Goal: Obtain resource: Obtain resource

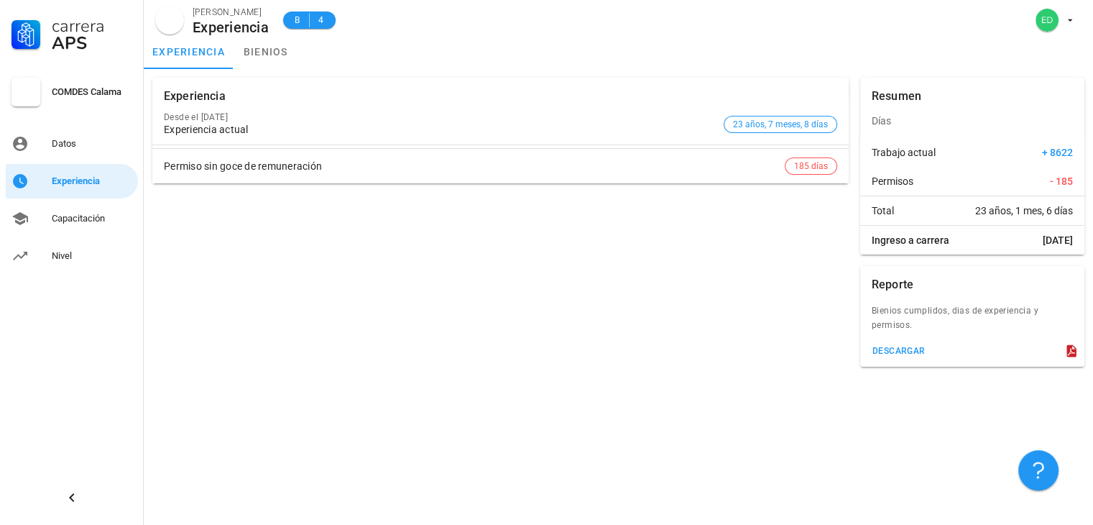
click at [1068, 351] on icon at bounding box center [1071, 351] width 9 height 12
click at [1069, 358] on div "descargar" at bounding box center [972, 354] width 224 height 26
click at [1072, 350] on icon at bounding box center [1071, 351] width 9 height 12
click at [911, 351] on div "descargar" at bounding box center [899, 351] width 54 height 10
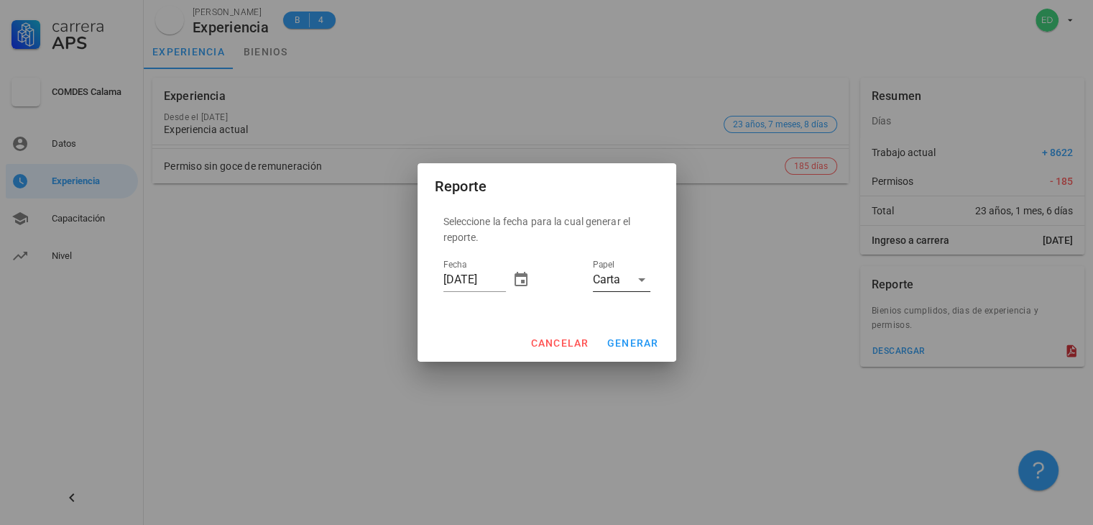
click at [636, 280] on icon at bounding box center [641, 279] width 17 height 17
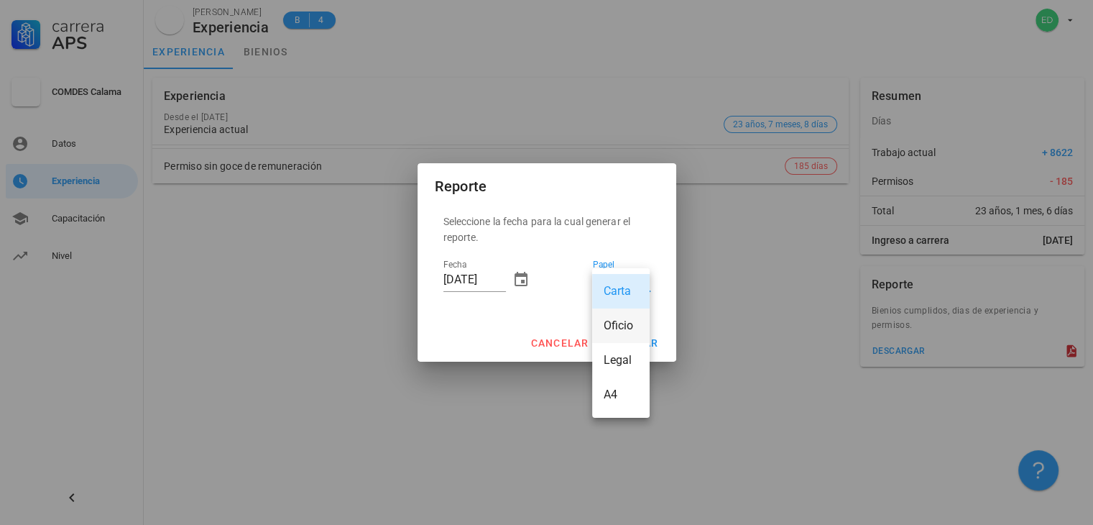
click at [625, 326] on div "Oficio" at bounding box center [621, 325] width 35 height 14
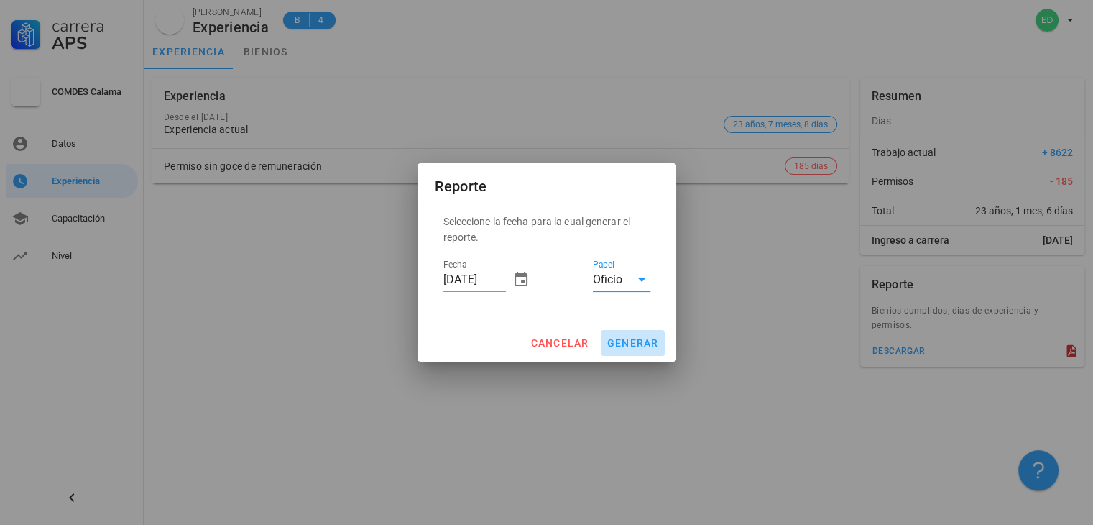
click at [615, 333] on button "generar" at bounding box center [633, 343] width 64 height 26
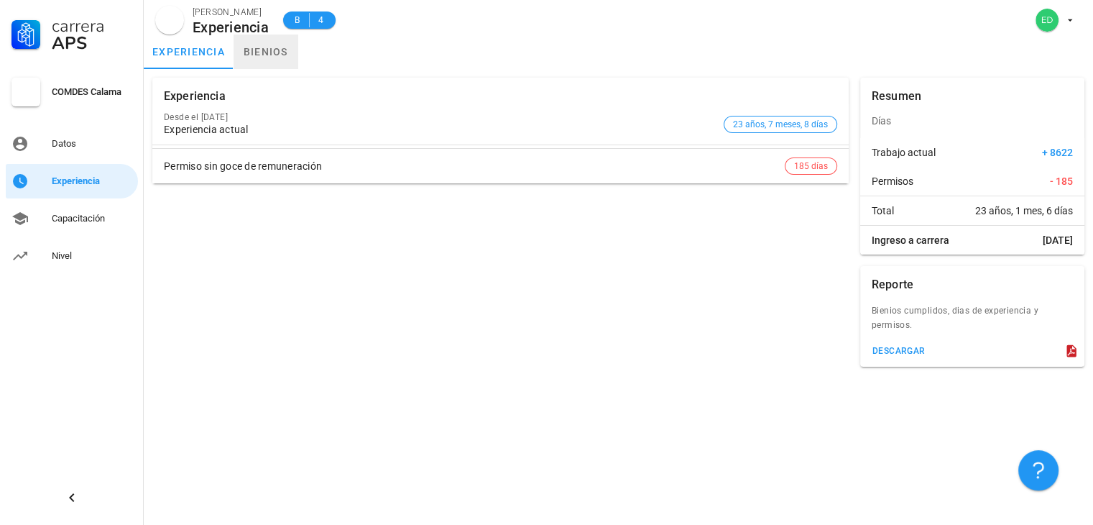
click at [271, 60] on link "bienios" at bounding box center [266, 52] width 65 height 35
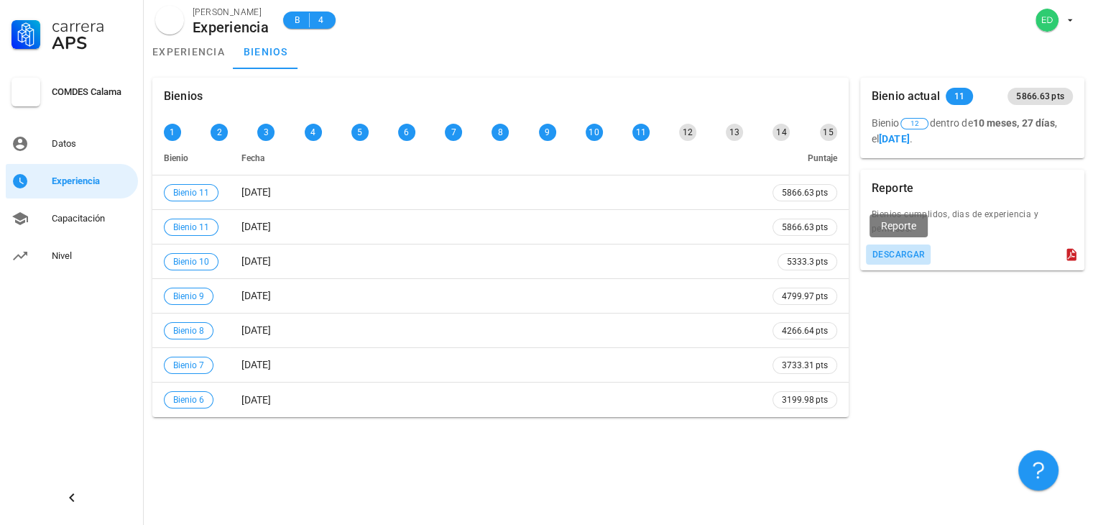
click at [906, 262] on button "descargar" at bounding box center [898, 254] width 65 height 20
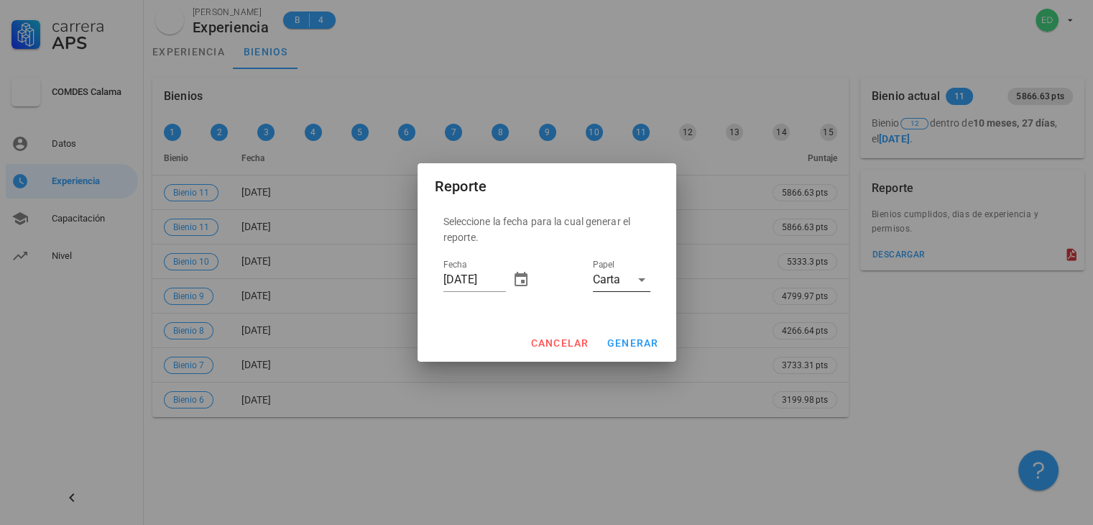
click at [640, 279] on icon at bounding box center [641, 280] width 7 height 4
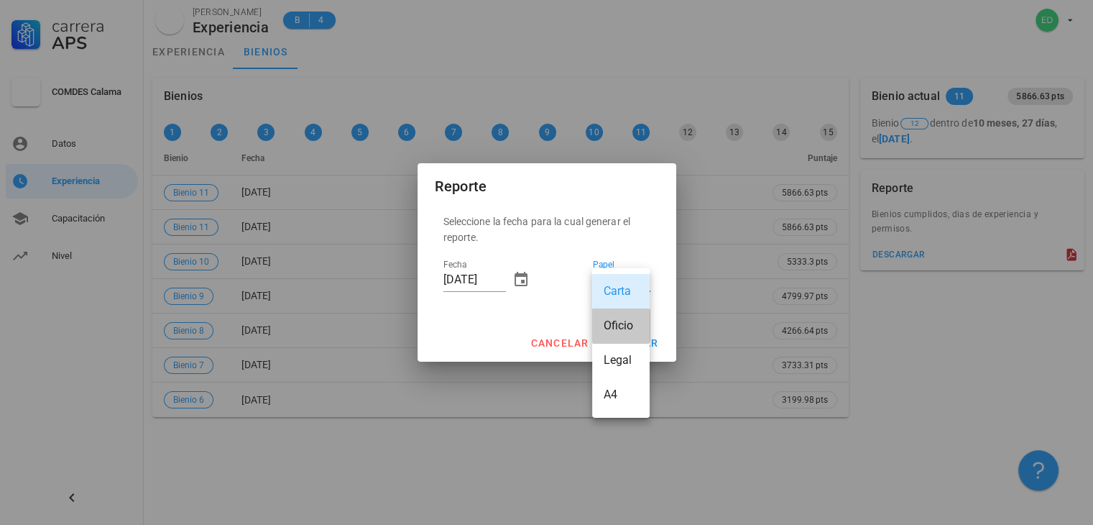
click at [618, 328] on div "Oficio" at bounding box center [621, 325] width 35 height 14
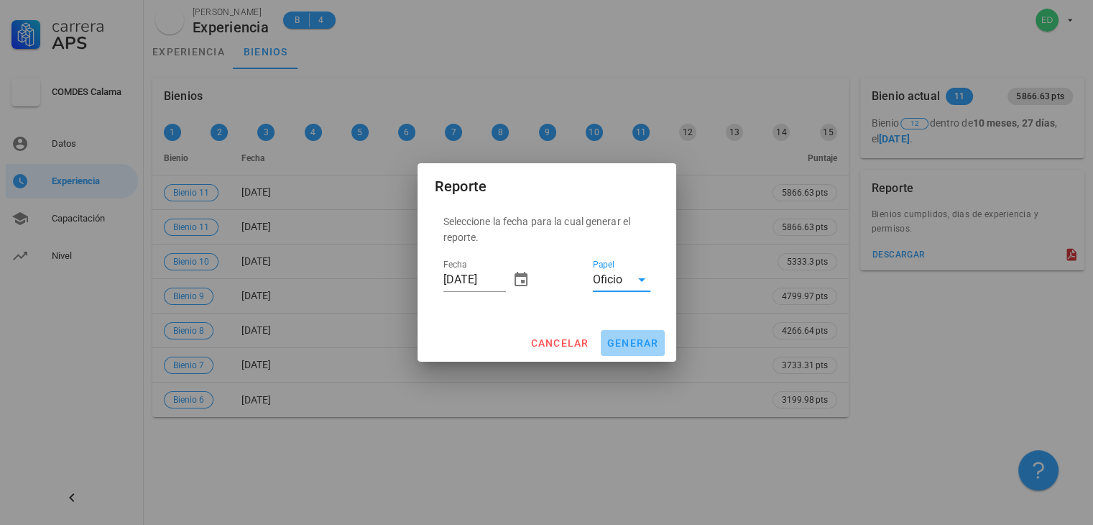
click at [628, 340] on span "generar" at bounding box center [633, 343] width 52 height 12
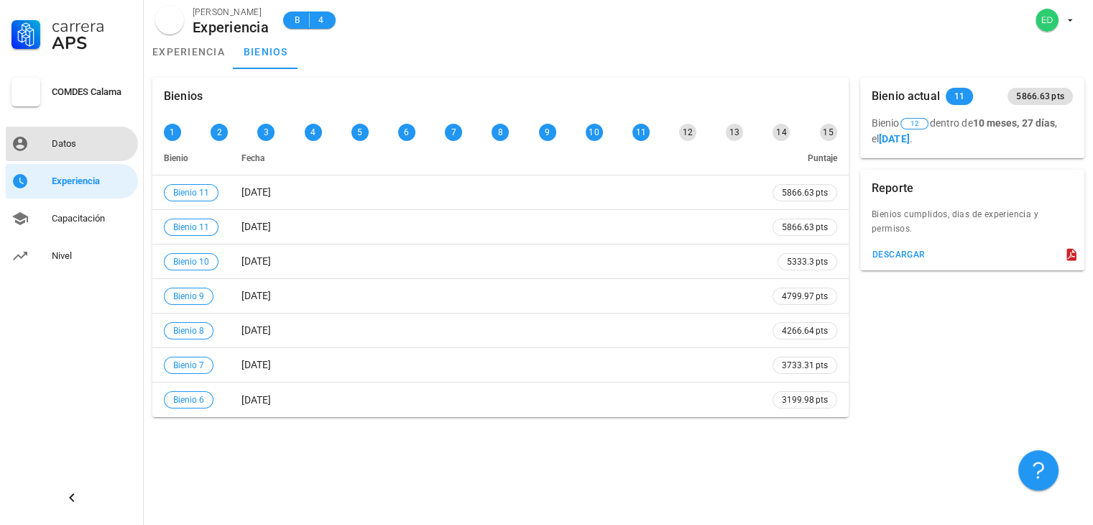
click at [60, 137] on div "Datos" at bounding box center [92, 143] width 81 height 23
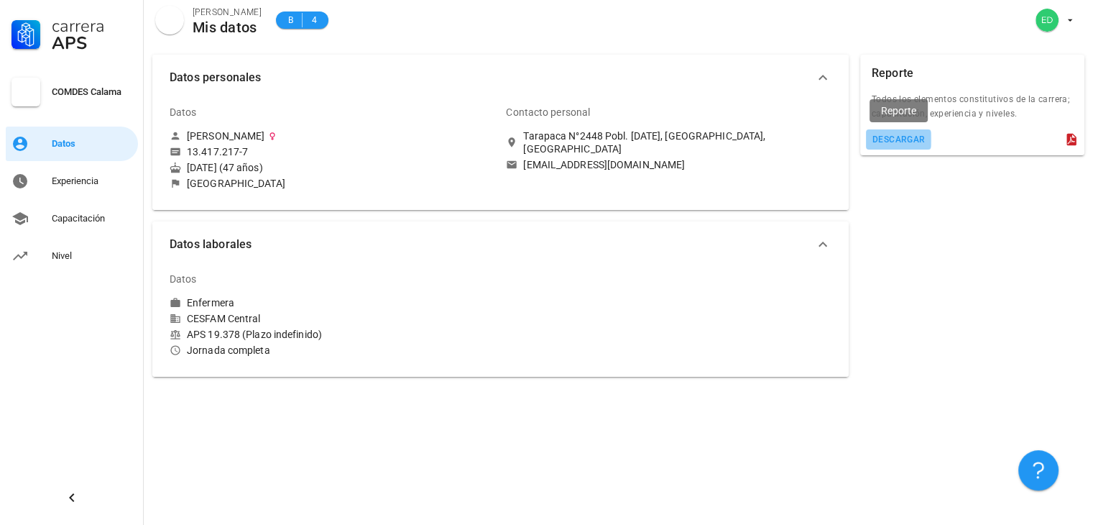
click at [888, 142] on div "descargar" at bounding box center [899, 139] width 54 height 10
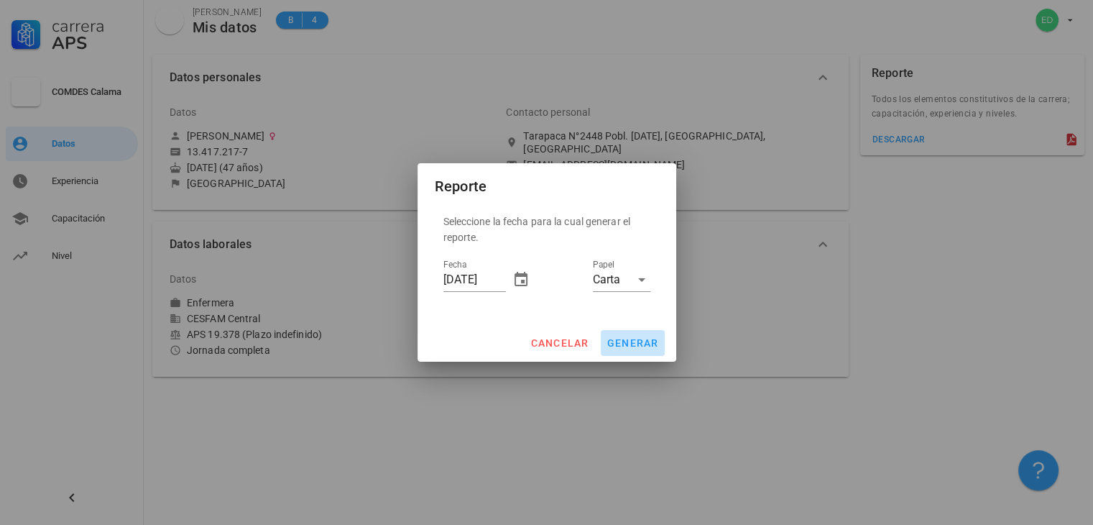
click at [624, 337] on span "generar" at bounding box center [633, 343] width 52 height 12
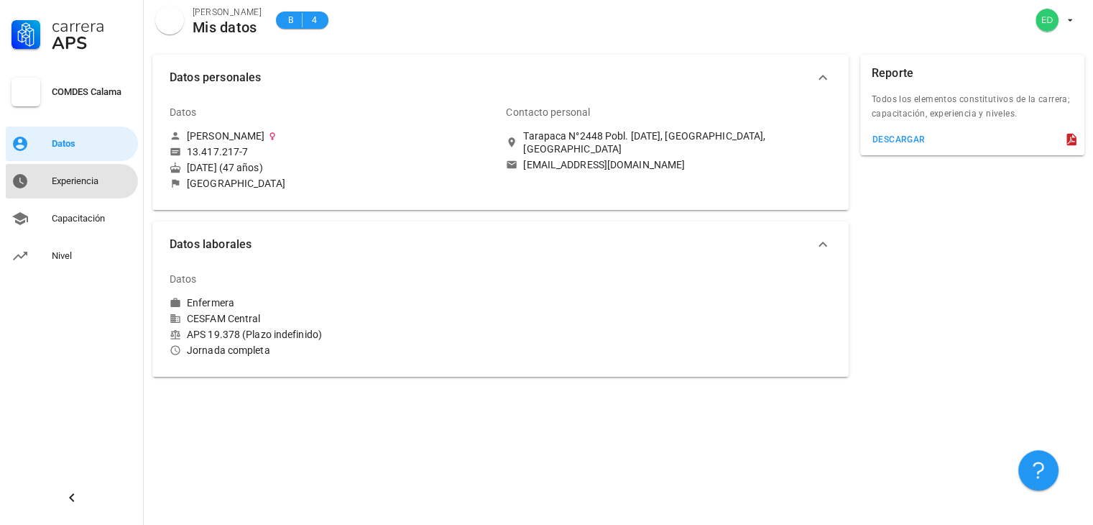
click at [86, 189] on div "Experiencia" at bounding box center [92, 181] width 81 height 23
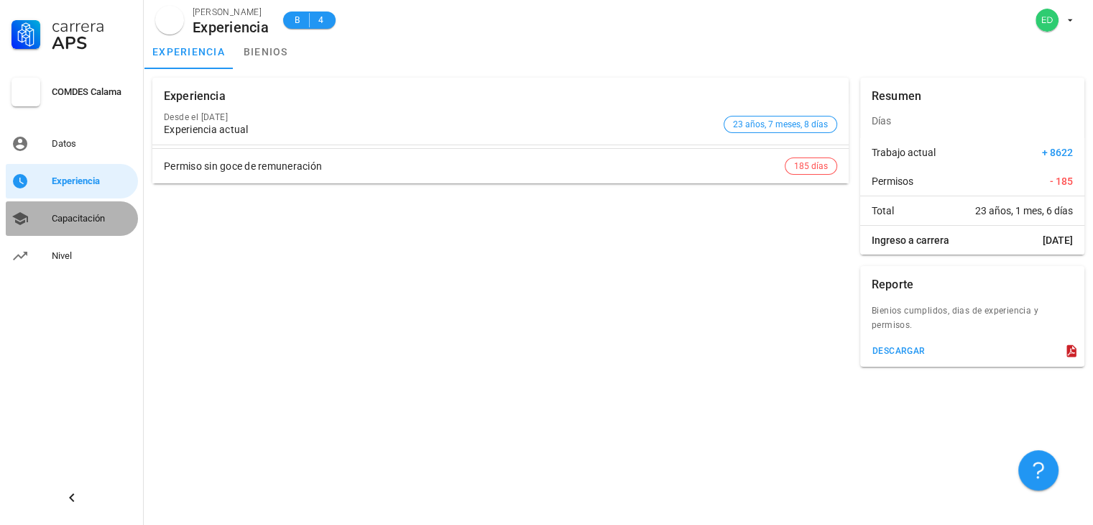
click at [75, 223] on div "Capacitación" at bounding box center [92, 219] width 81 height 12
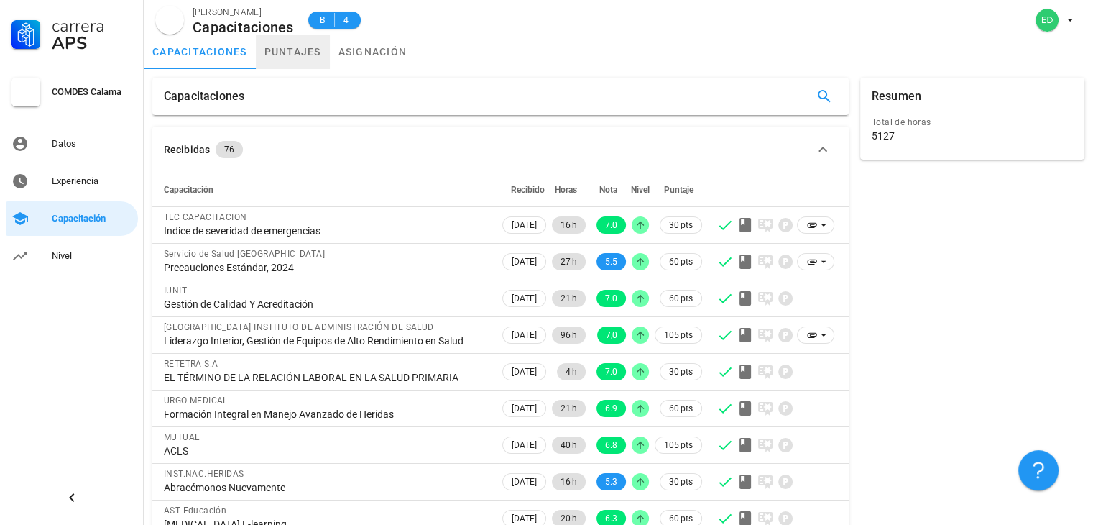
click at [282, 50] on link "puntajes" at bounding box center [293, 52] width 74 height 35
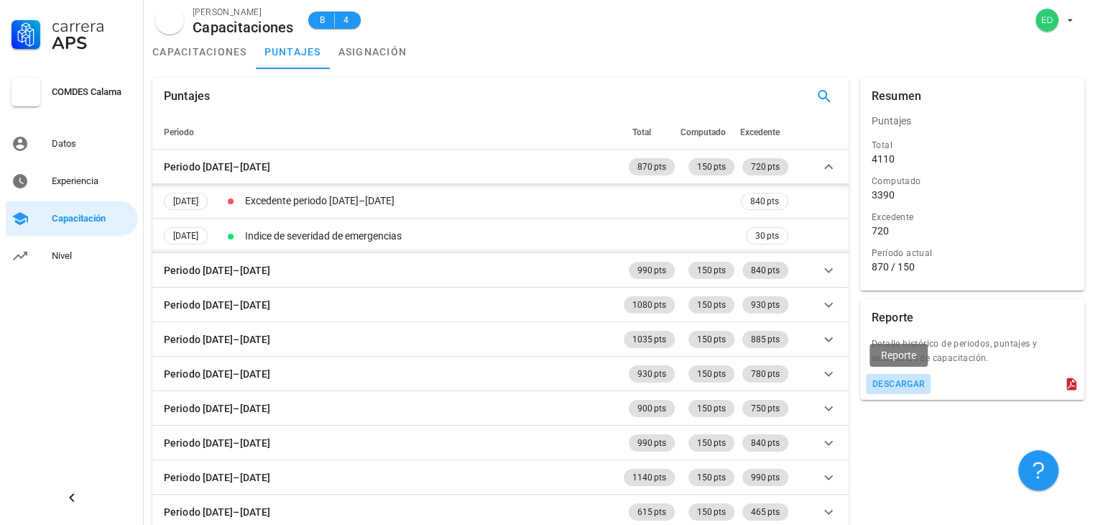
click at [888, 386] on div "descargar" at bounding box center [899, 384] width 54 height 10
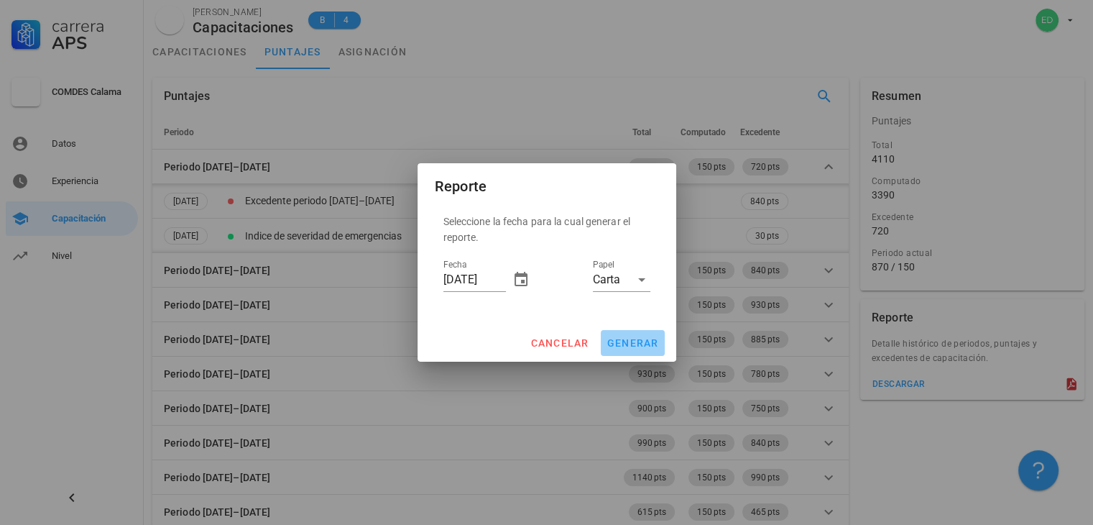
click at [633, 349] on button "generar" at bounding box center [633, 343] width 64 height 26
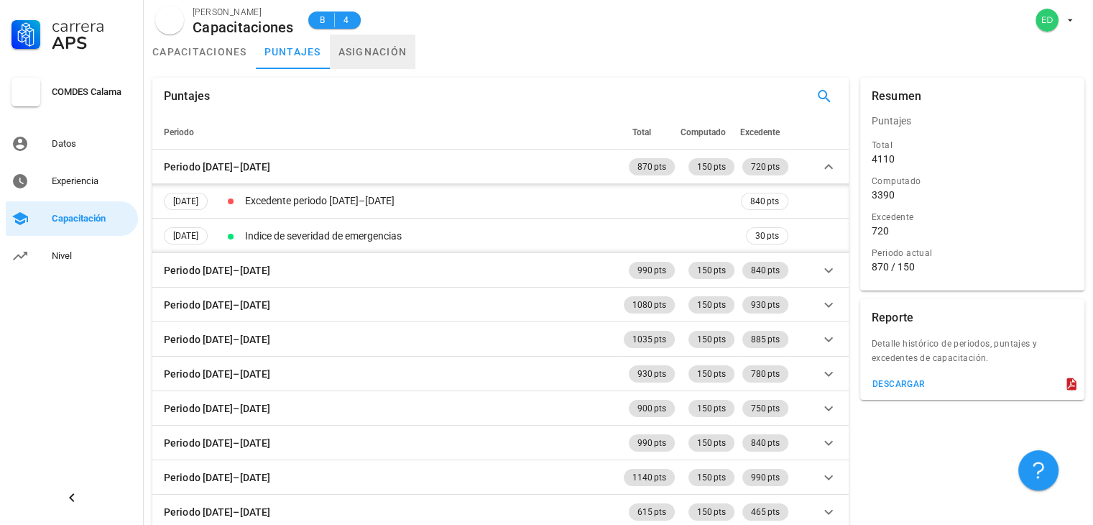
click at [367, 55] on link "asignación" at bounding box center [373, 52] width 86 height 35
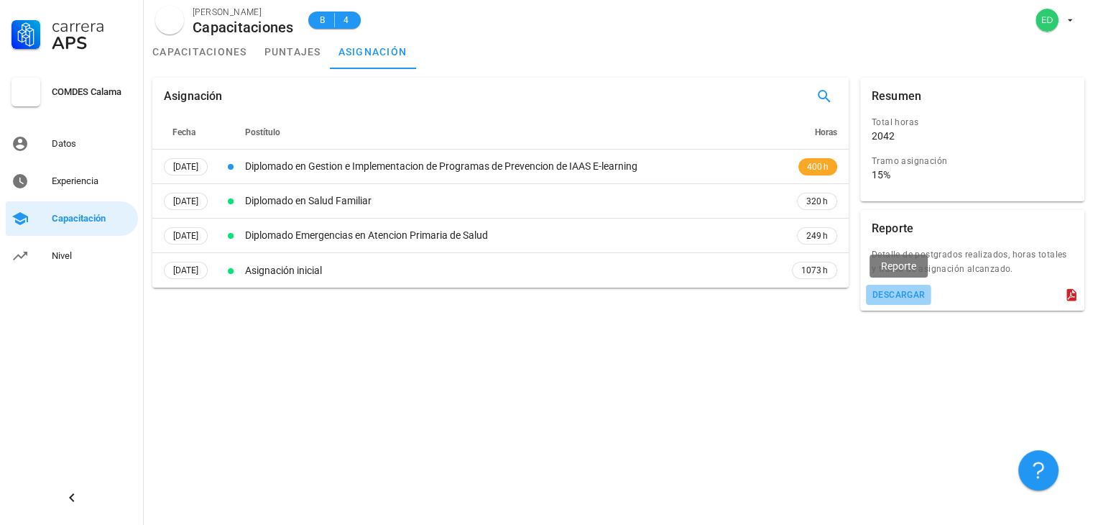
click at [901, 293] on div "descargar" at bounding box center [899, 295] width 54 height 10
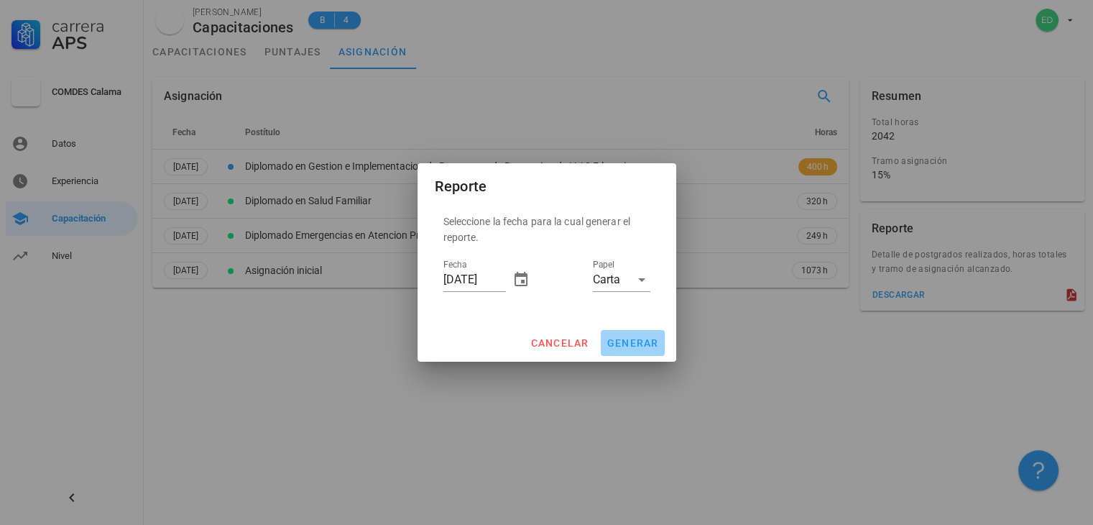
click at [623, 349] on span "generar" at bounding box center [633, 343] width 52 height 12
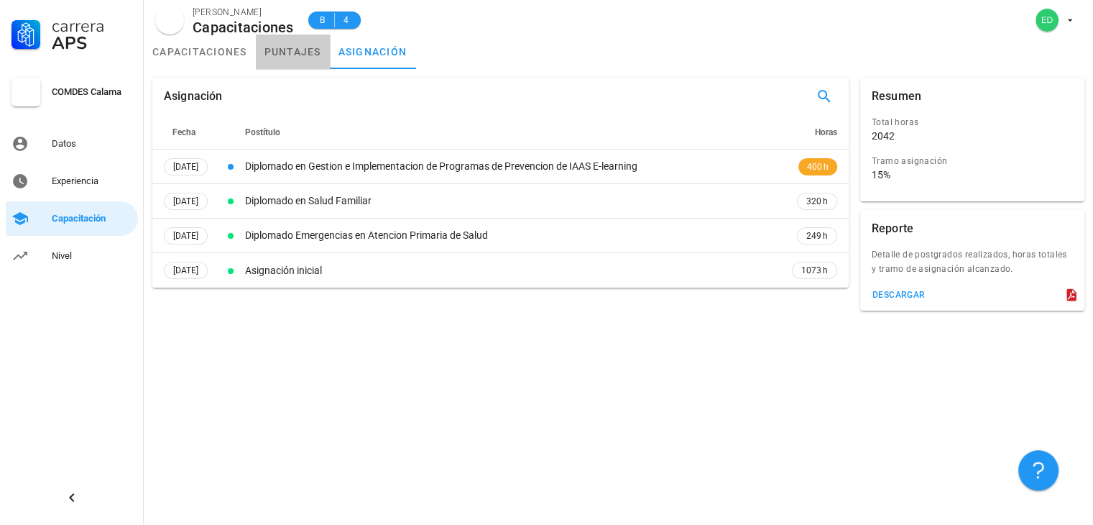
click at [290, 64] on link "puntajes" at bounding box center [293, 52] width 74 height 35
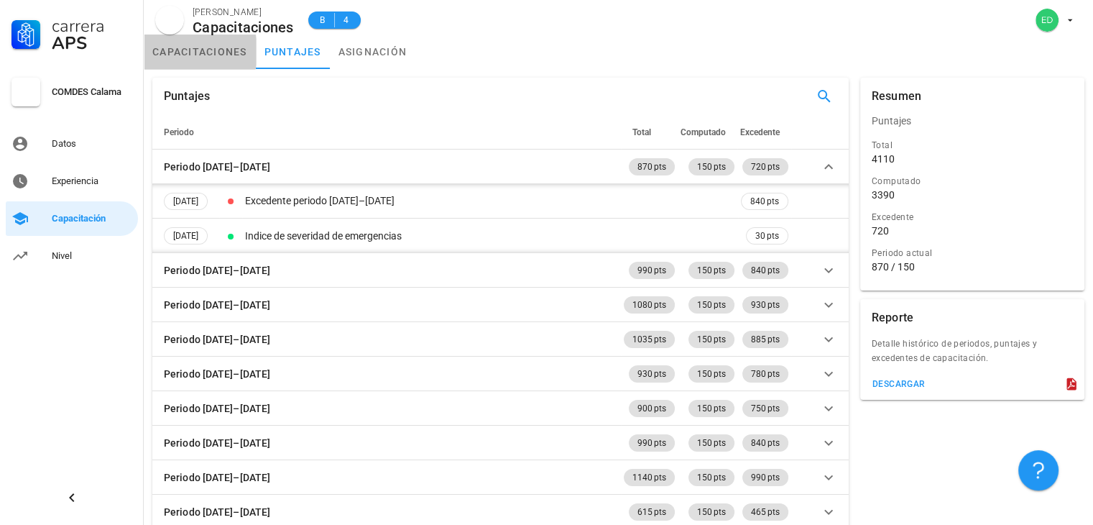
click at [188, 50] on link "capacitaciones" at bounding box center [200, 52] width 112 height 35
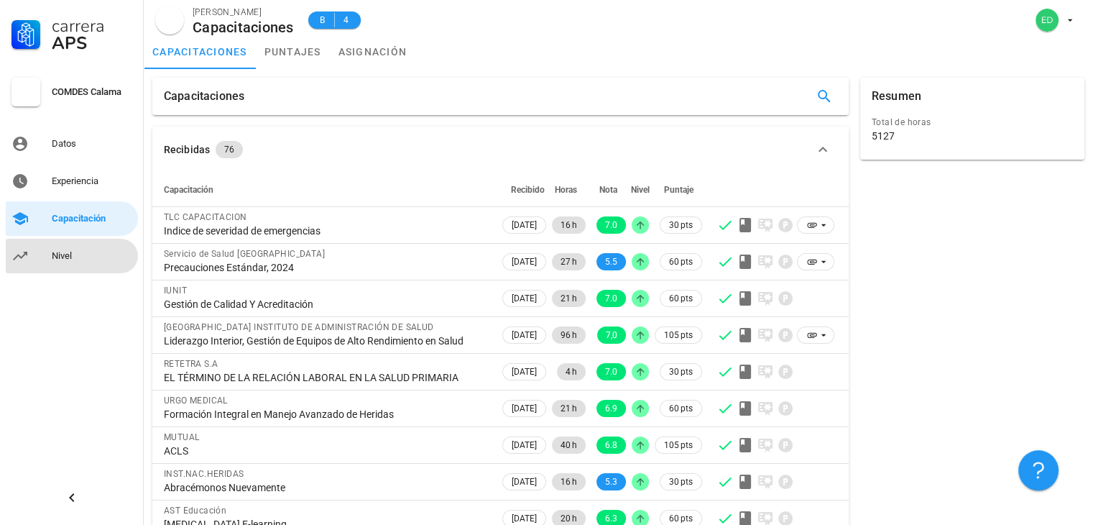
click at [78, 247] on div "Nivel" at bounding box center [92, 255] width 81 height 23
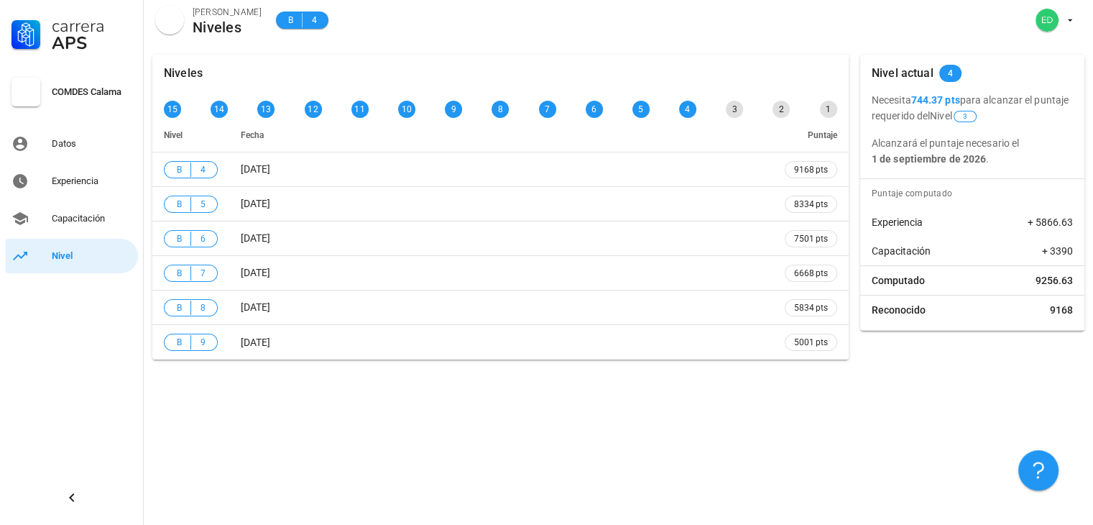
click at [920, 308] on span "Reconocido" at bounding box center [899, 310] width 54 height 14
click at [1034, 470] on icon "button" at bounding box center [1038, 469] width 17 height 17
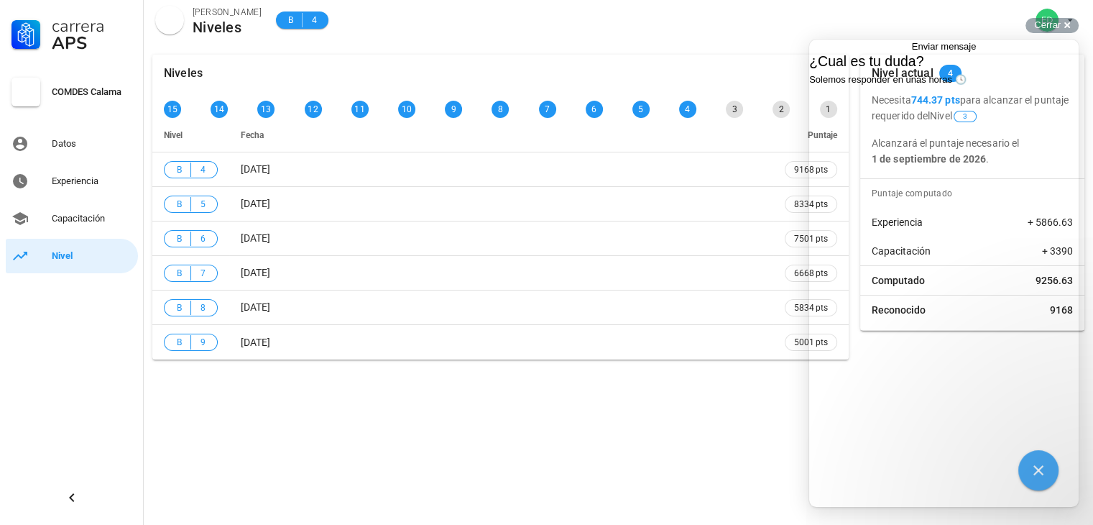
click at [578, 418] on div "Niveles 15 14 13 12 11 10 9 8 7 6 5 4 3 2 1 Nivel Fecha Puntaje B 4 01/09/2024 …" at bounding box center [619, 285] width 950 height 479
click at [912, 50] on span "Go back" at bounding box center [912, 46] width 0 height 11
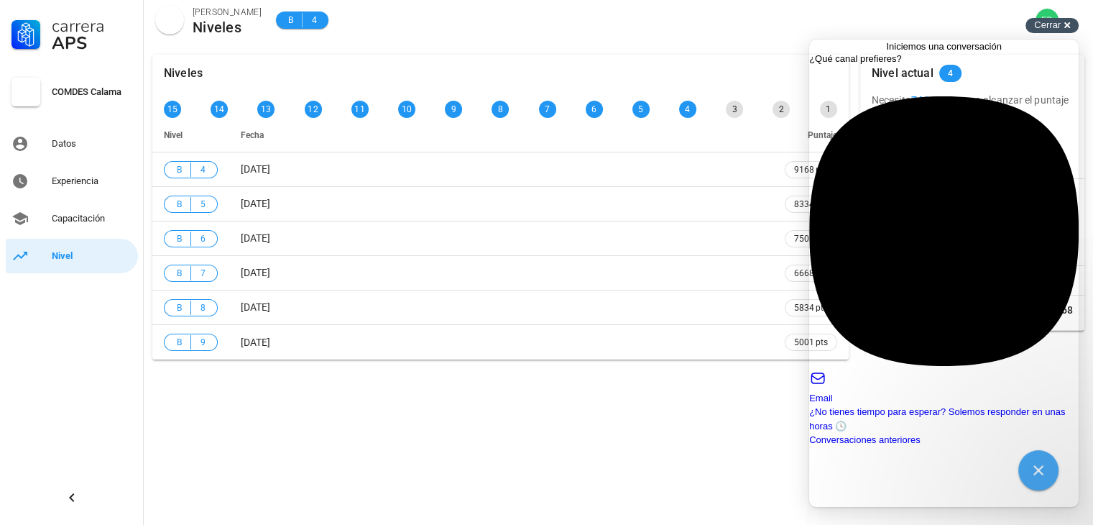
click at [1072, 27] on div "Cerrar cross-small" at bounding box center [1052, 25] width 53 height 15
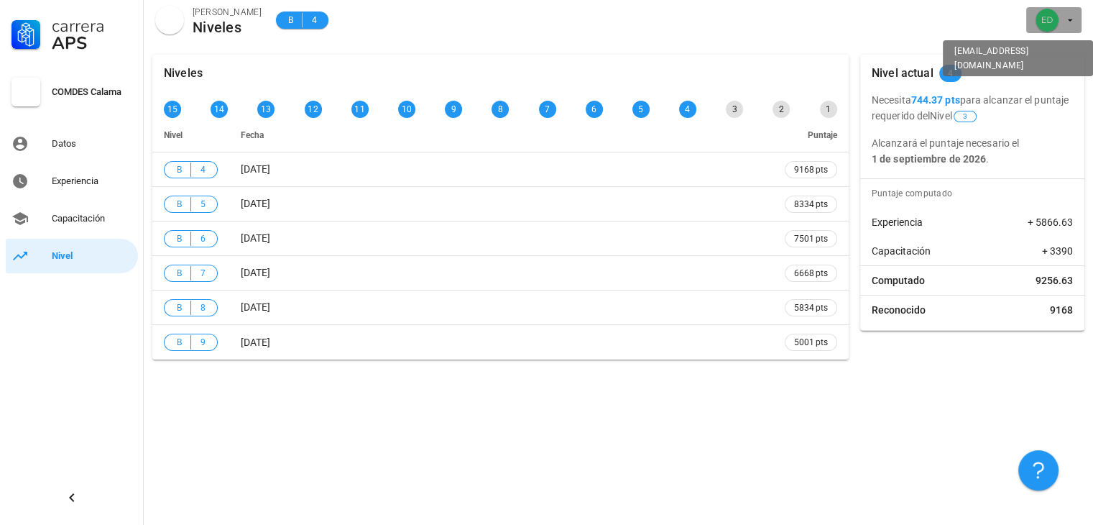
click at [1071, 27] on span "button" at bounding box center [1054, 20] width 44 height 23
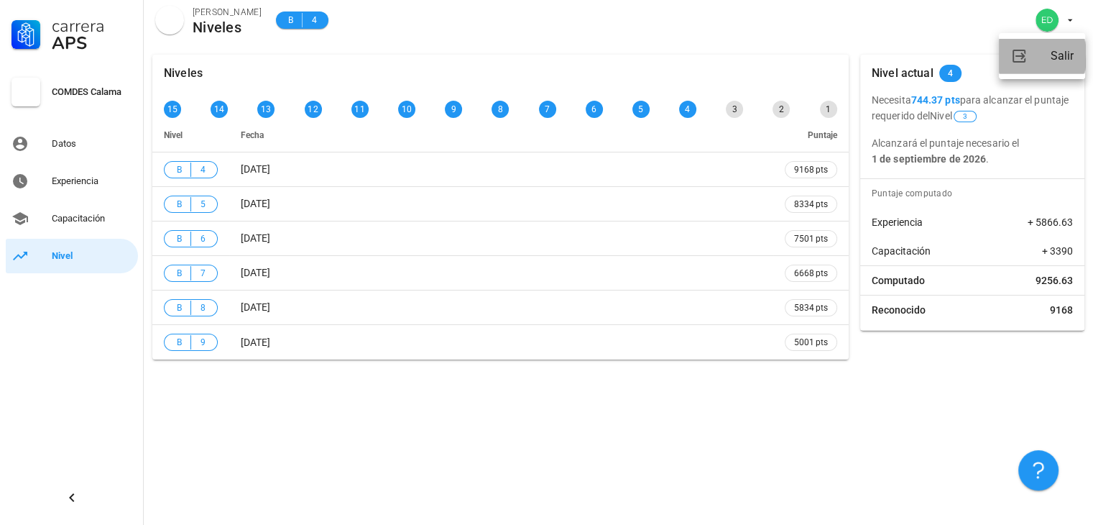
click at [1036, 61] on link "Salir" at bounding box center [1042, 56] width 86 height 35
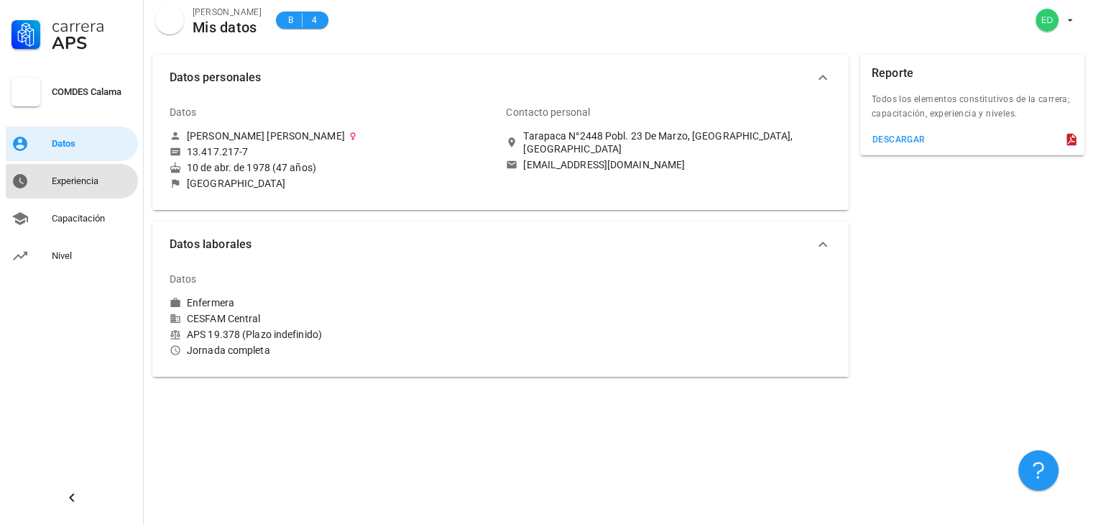
click at [106, 188] on div "Experiencia" at bounding box center [92, 181] width 81 height 23
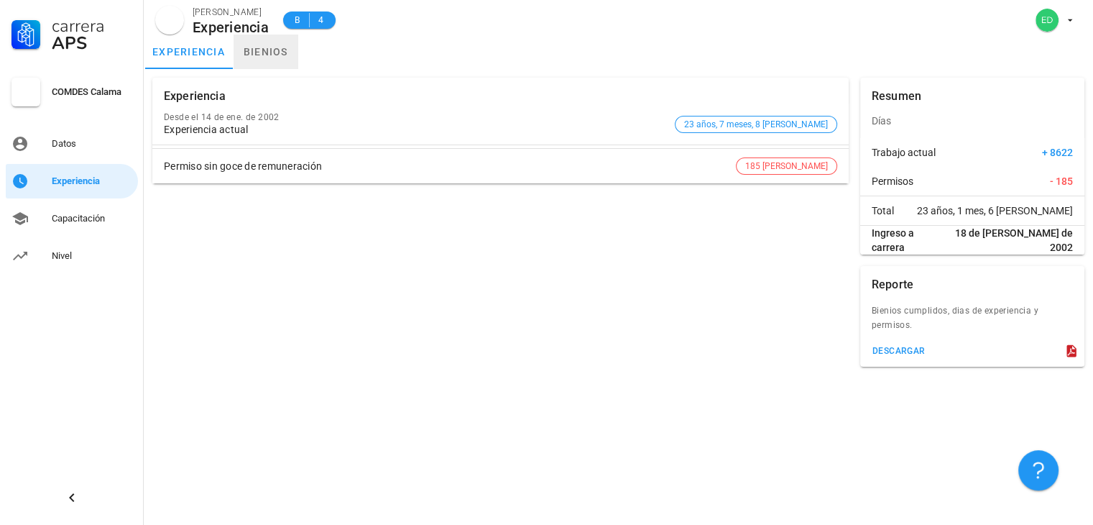
click at [264, 50] on link "bienios" at bounding box center [266, 52] width 65 height 35
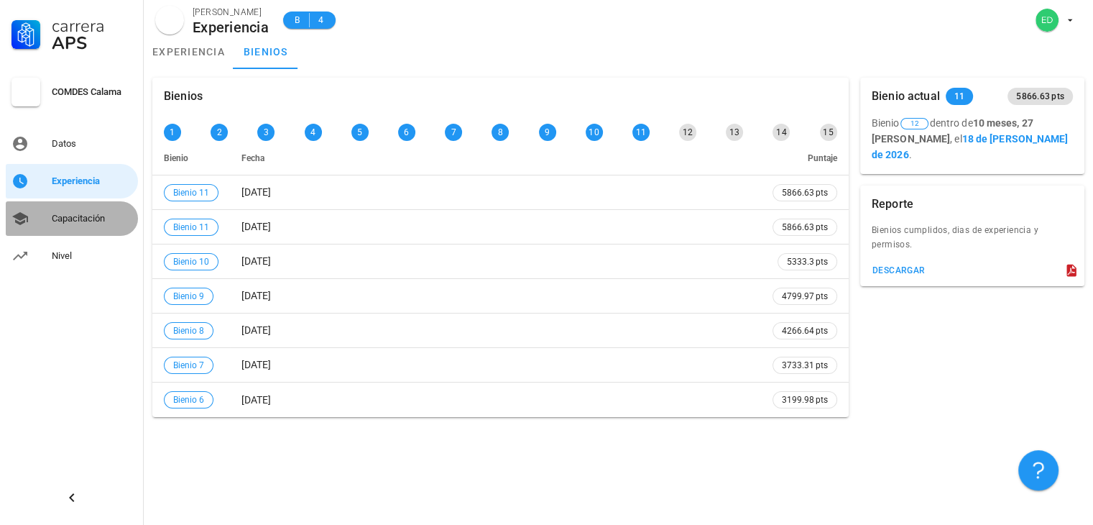
click at [79, 220] on div "Capacitación" at bounding box center [92, 219] width 81 height 12
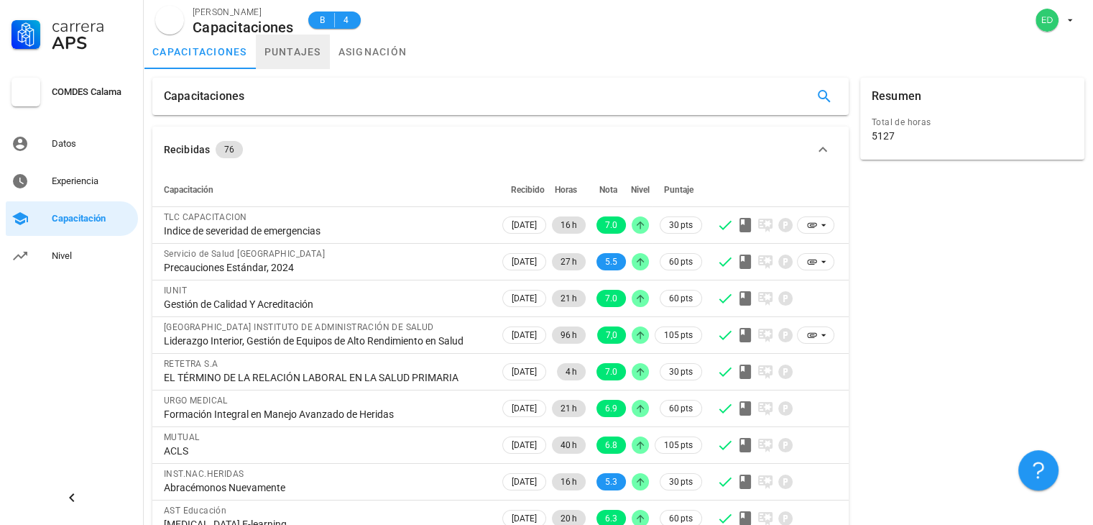
click at [279, 61] on link "puntajes" at bounding box center [293, 52] width 74 height 35
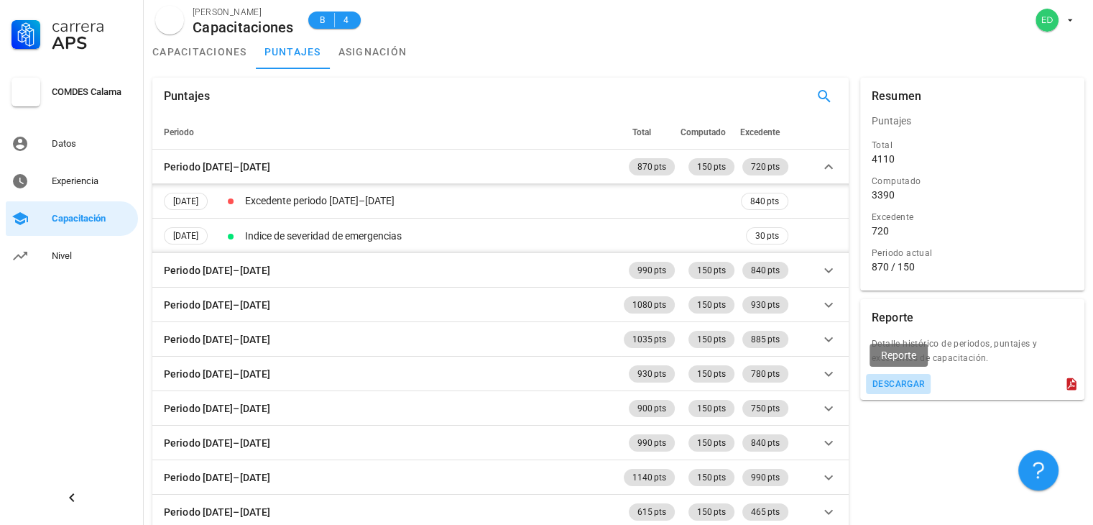
click at [898, 386] on div "descargar" at bounding box center [899, 384] width 54 height 10
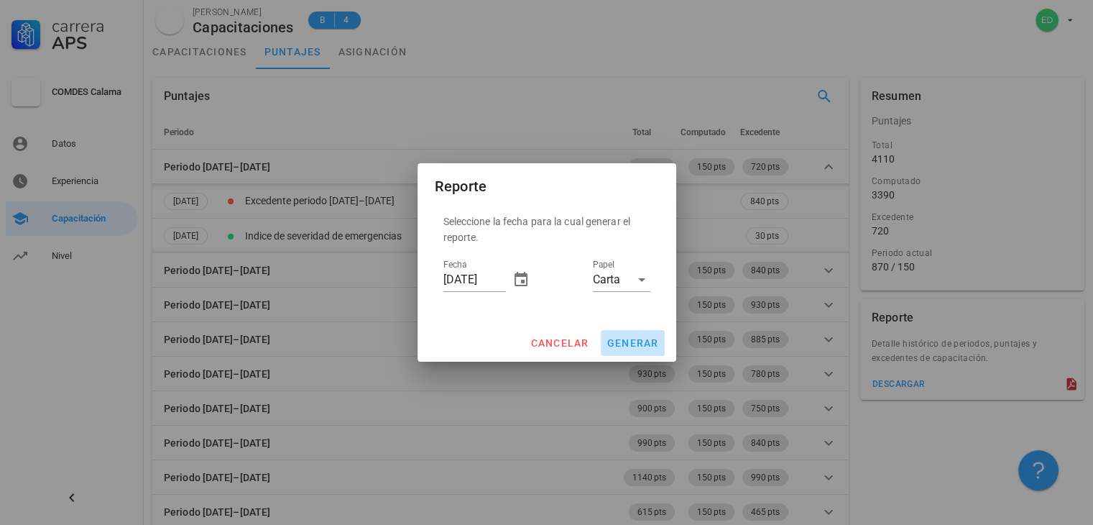
click at [624, 339] on span "generar" at bounding box center [633, 343] width 52 height 12
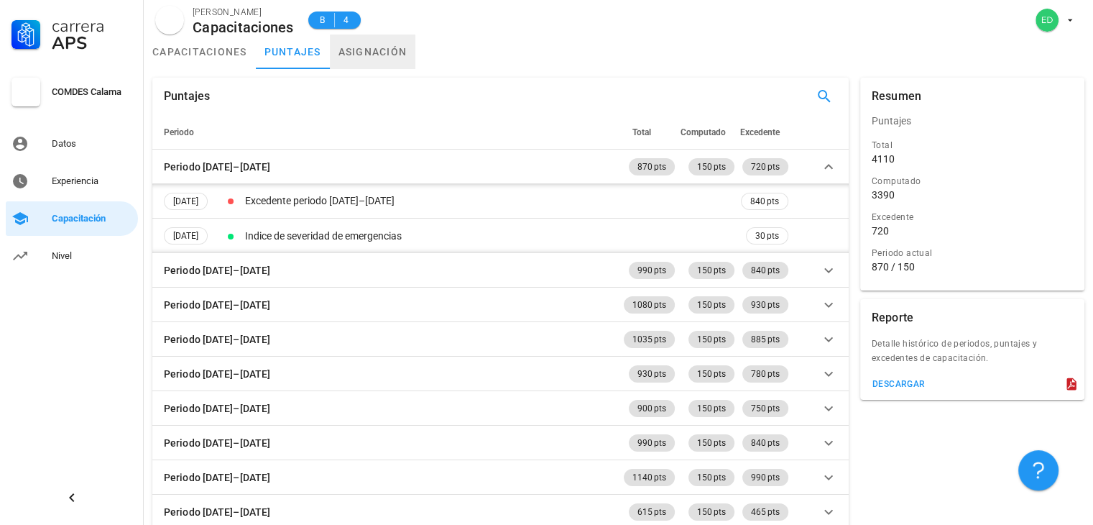
click at [391, 64] on link "asignación" at bounding box center [373, 52] width 86 height 35
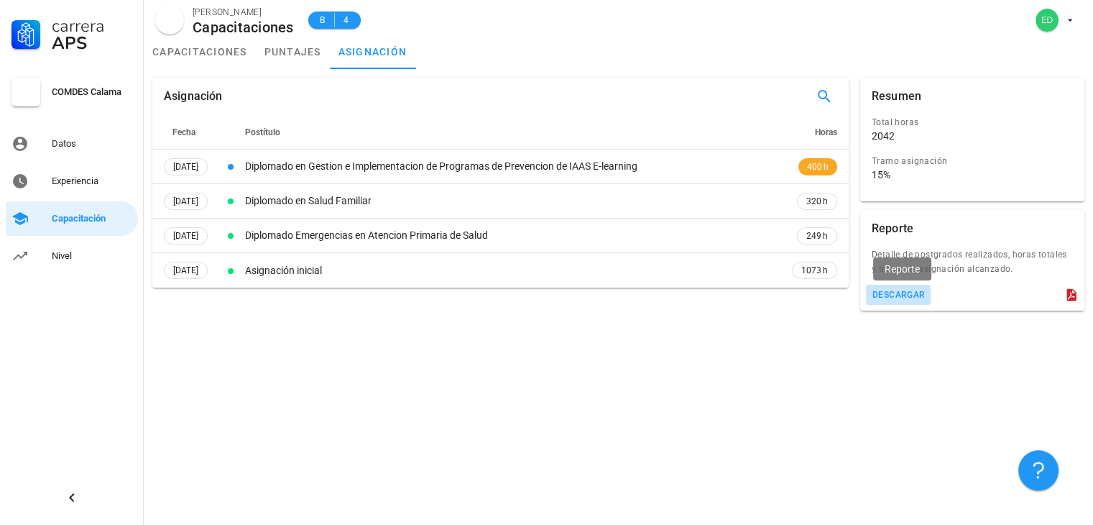
click at [911, 292] on div "descargar" at bounding box center [899, 295] width 54 height 10
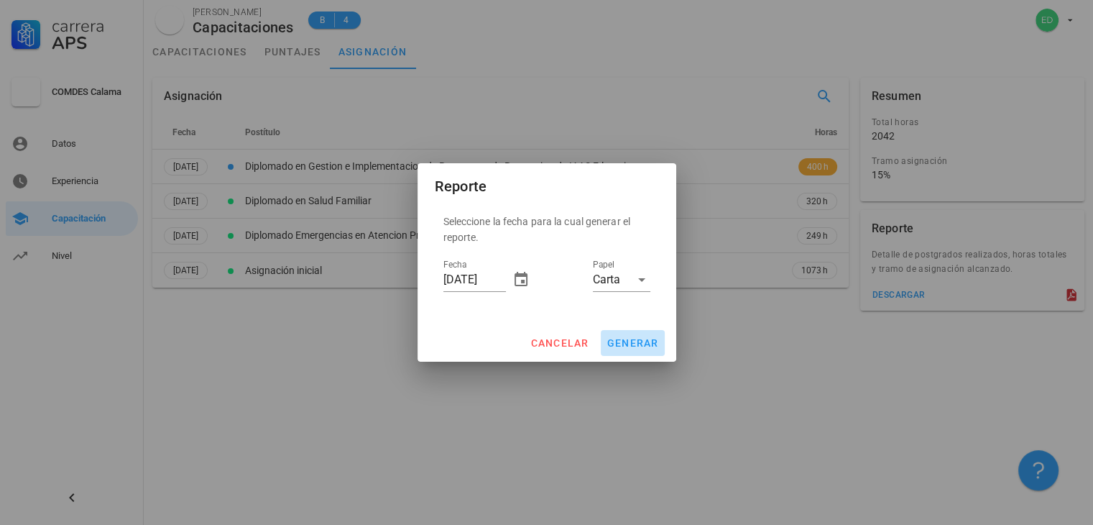
click at [629, 348] on span "generar" at bounding box center [633, 343] width 52 height 12
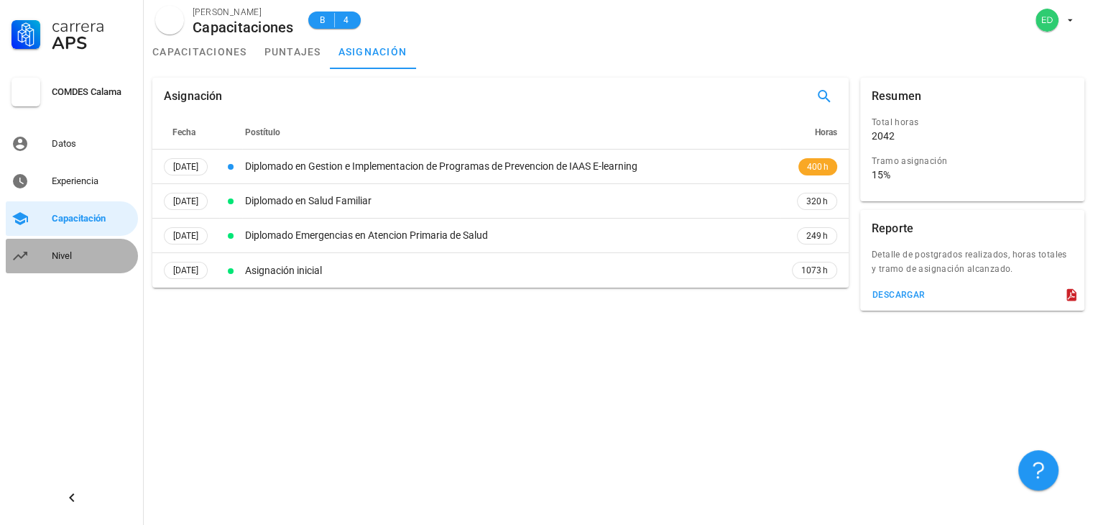
click at [58, 260] on div "Nivel" at bounding box center [92, 256] width 81 height 12
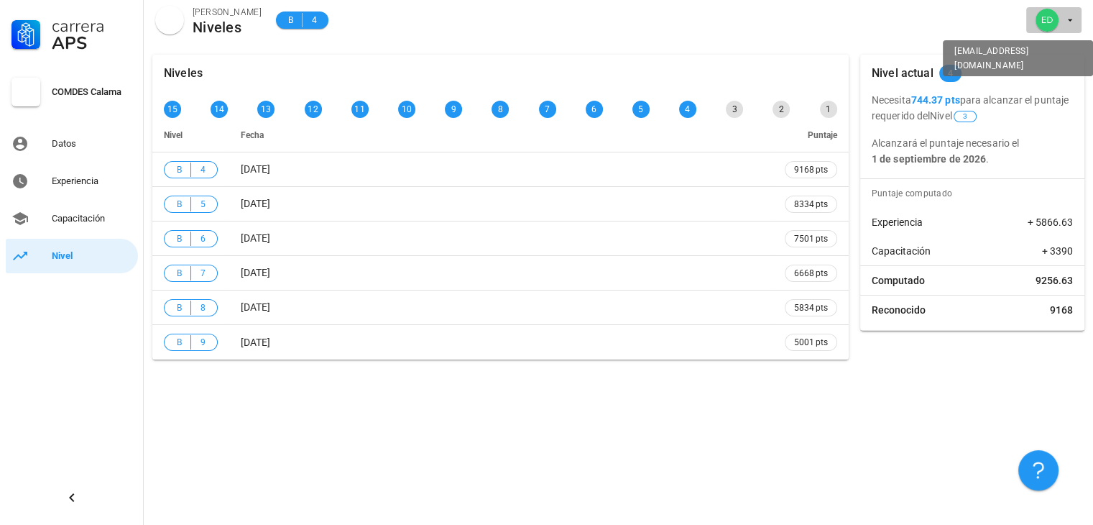
click at [1072, 24] on icon "button" at bounding box center [1071, 20] width 12 height 12
